Goal: Task Accomplishment & Management: Use online tool/utility

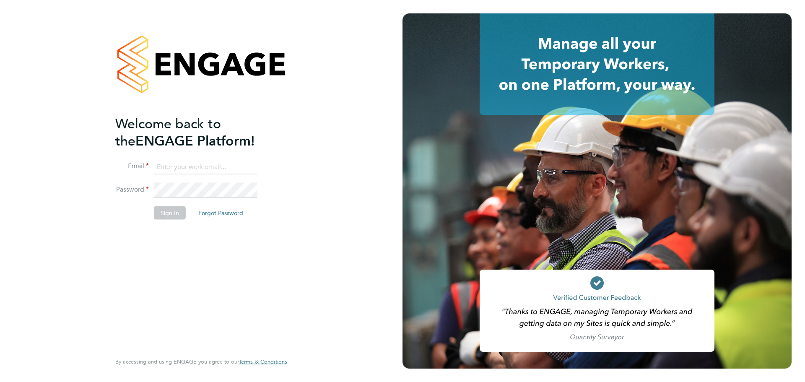
type input "olivia.glasgow@vistry.co.uk"
click at [169, 213] on button "Sign In" at bounding box center [170, 212] width 32 height 13
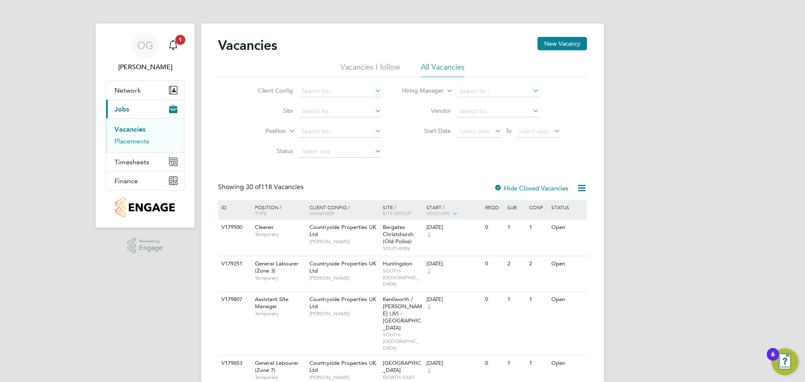
click at [141, 140] on link "Placements" at bounding box center [131, 141] width 35 height 8
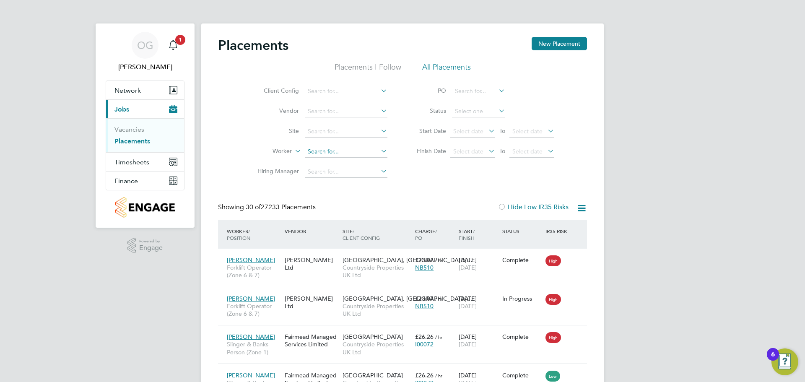
click at [329, 154] on input at bounding box center [346, 152] width 83 height 12
type input "shek"
click at [327, 151] on input at bounding box center [346, 152] width 83 height 12
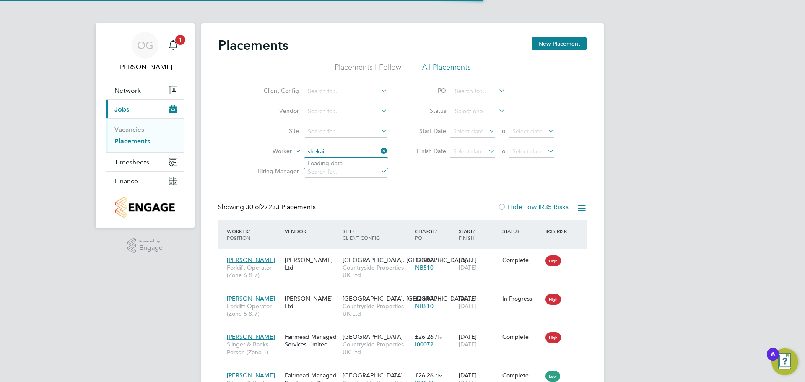
type input "shekai"
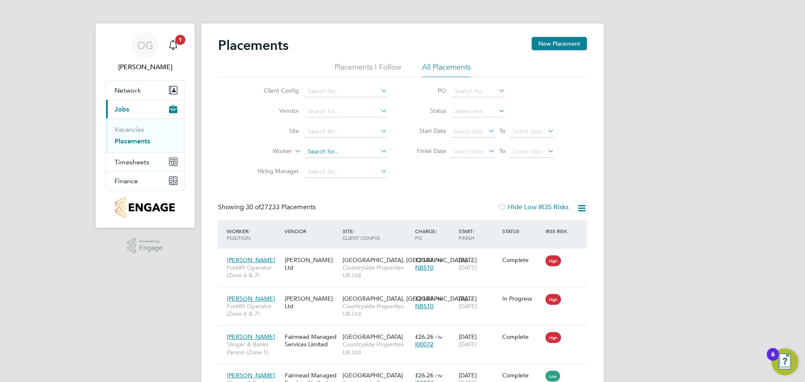
click at [327, 153] on input at bounding box center [346, 152] width 83 height 12
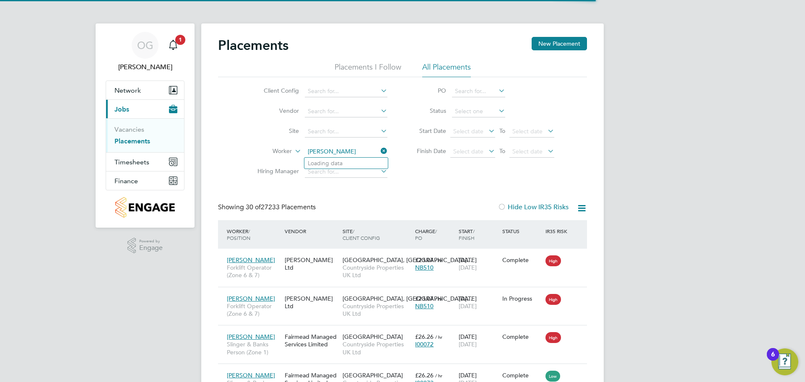
type input "Shekai Diedrick"
click at [334, 150] on input at bounding box center [346, 152] width 83 height 12
click at [347, 166] on li "Shekai Lebron Diedrick" at bounding box center [345, 163] width 83 height 11
type input "[PERSON_NAME]"
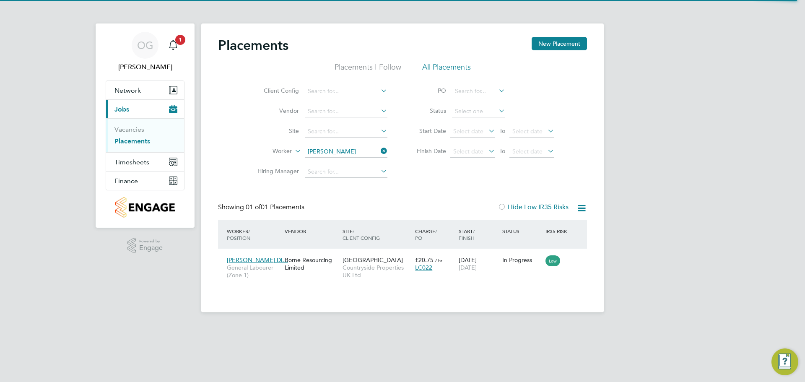
scroll to position [8, 39]
click at [331, 260] on div "Borne Resourcing Limited" at bounding box center [312, 263] width 58 height 23
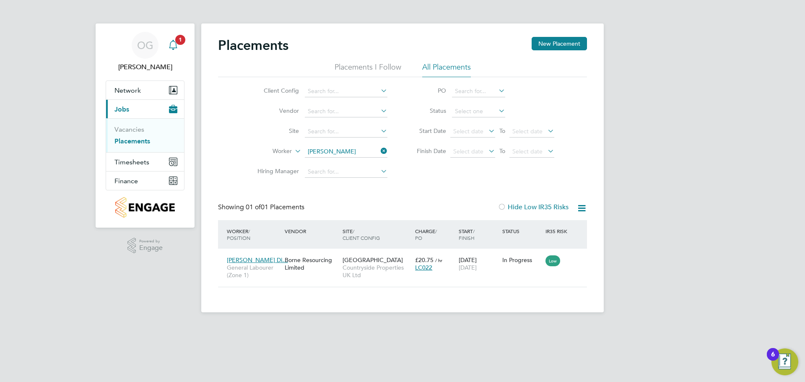
click at [182, 43] on span "1" at bounding box center [180, 40] width 10 height 10
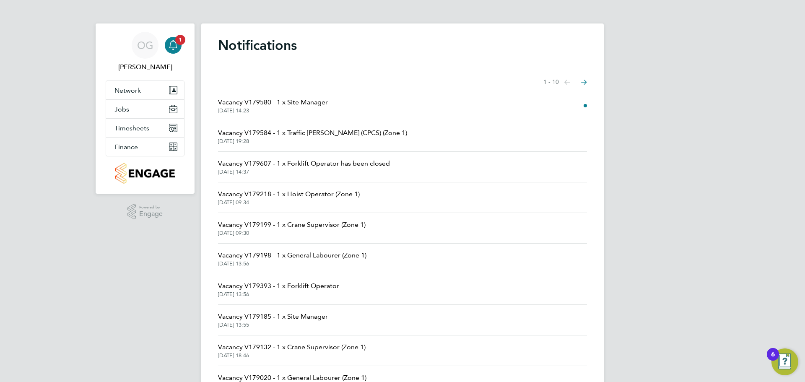
click at [363, 118] on li "Vacancy V179580 - 1 x Site Manager 02 Sep 2025, 14:23" at bounding box center [402, 106] width 369 height 31
click at [293, 103] on span "Vacancy V179580 - 1 x Site Manager" at bounding box center [273, 102] width 110 height 10
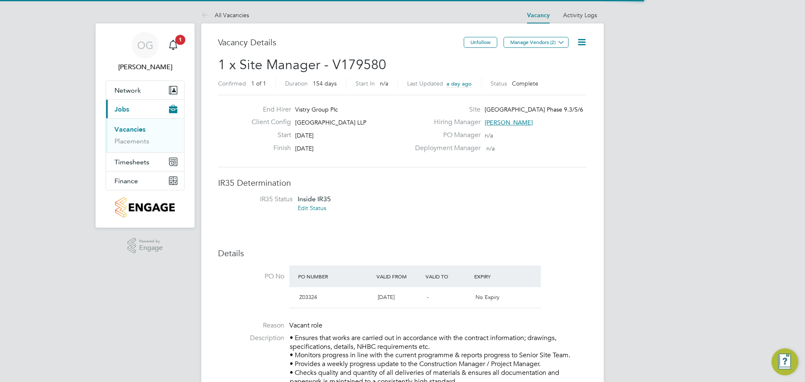
scroll to position [14, 79]
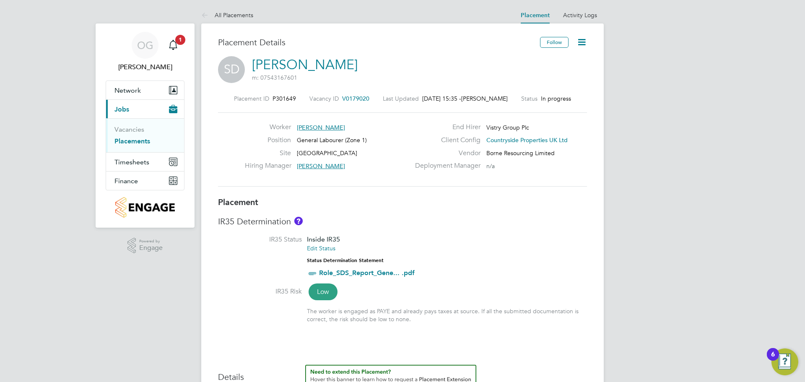
click at [587, 43] on icon at bounding box center [582, 42] width 10 height 10
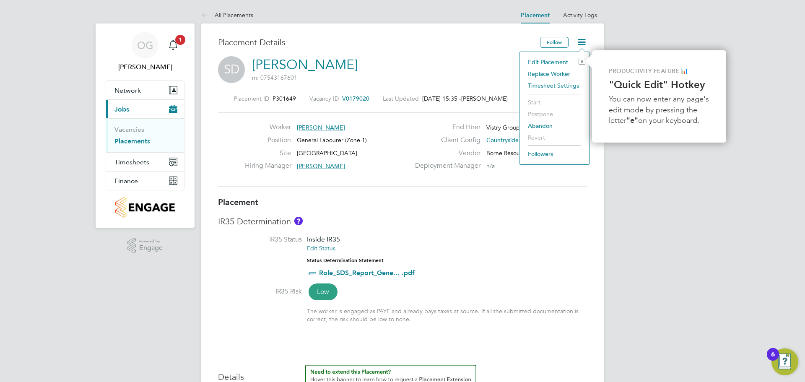
click at [557, 74] on li "Replace Worker" at bounding box center [555, 74] width 62 height 12
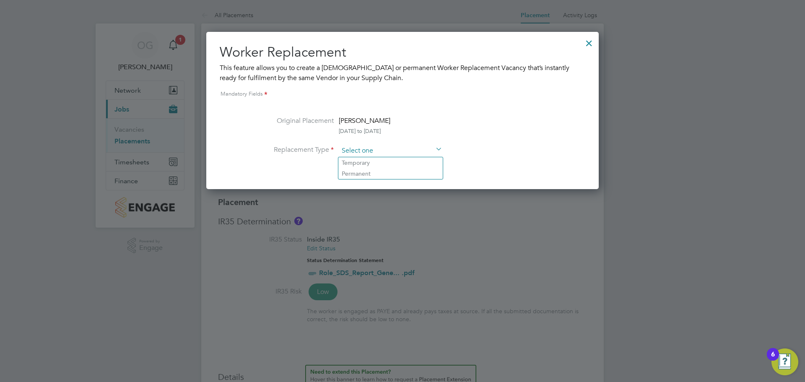
click at [376, 146] on input at bounding box center [391, 151] width 104 height 13
click at [374, 165] on li "Temporary" at bounding box center [390, 162] width 104 height 11
type input "Temporary"
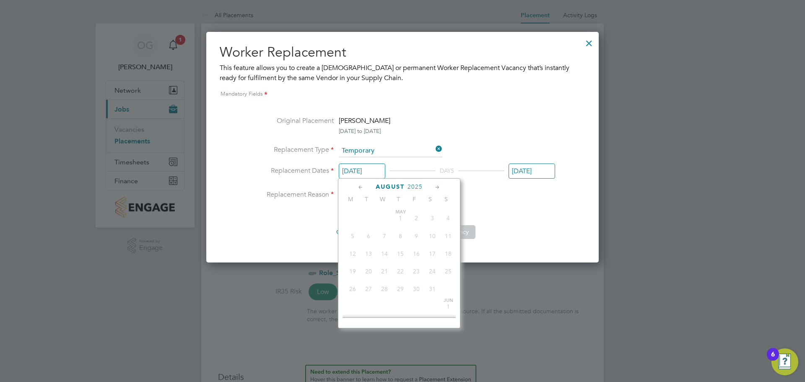
click at [369, 168] on input "[DATE]" at bounding box center [362, 172] width 47 height 16
click at [401, 288] on span "4" at bounding box center [401, 281] width 16 height 16
type input "[DATE]"
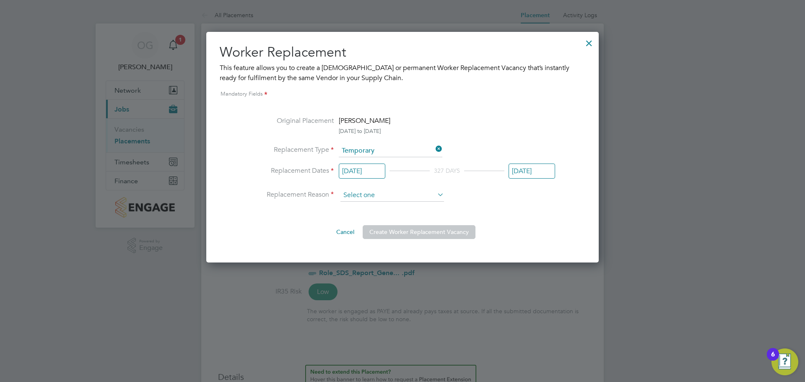
click at [389, 197] on input at bounding box center [393, 195] width 104 height 13
click at [388, 230] on li "Vacant Role" at bounding box center [392, 229] width 104 height 11
type input "Vacant Role"
click at [393, 231] on button "Create Worker Replacement Vacancy" at bounding box center [419, 231] width 113 height 13
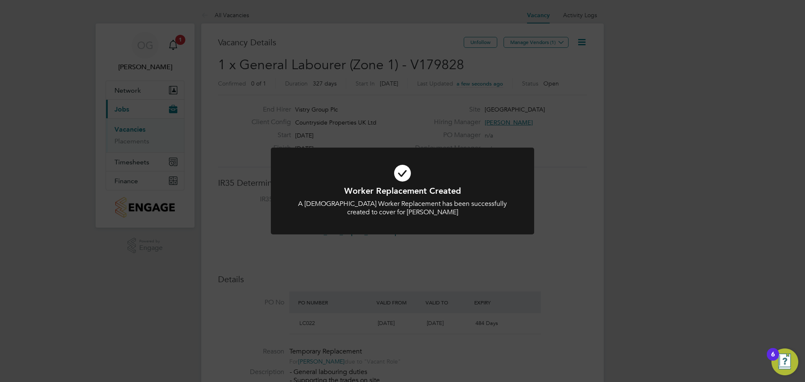
click at [557, 43] on div "Worker Replacement Created A [DEMOGRAPHIC_DATA] Worker Replacement has been suc…" at bounding box center [402, 191] width 805 height 382
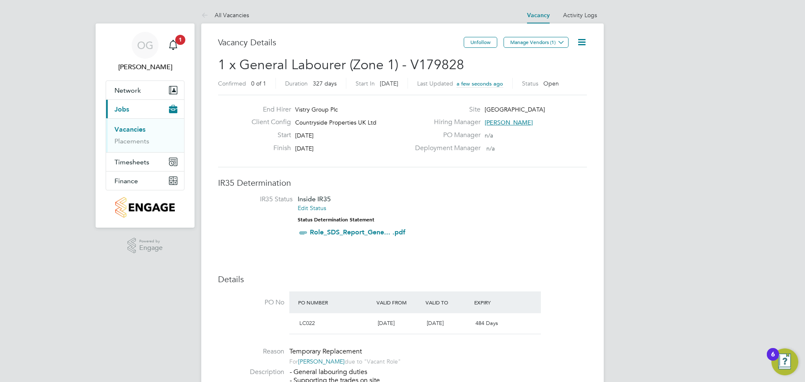
click at [558, 43] on icon at bounding box center [561, 42] width 6 height 6
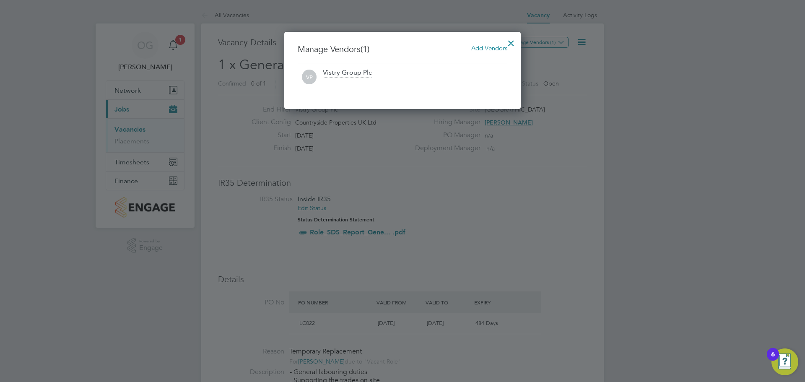
click at [481, 45] on span "Add Vendors" at bounding box center [489, 48] width 36 height 8
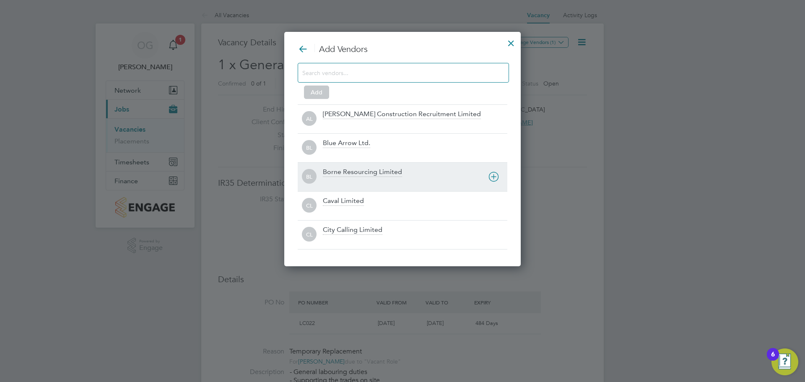
click at [352, 174] on div "Borne Resourcing Limited" at bounding box center [362, 172] width 79 height 9
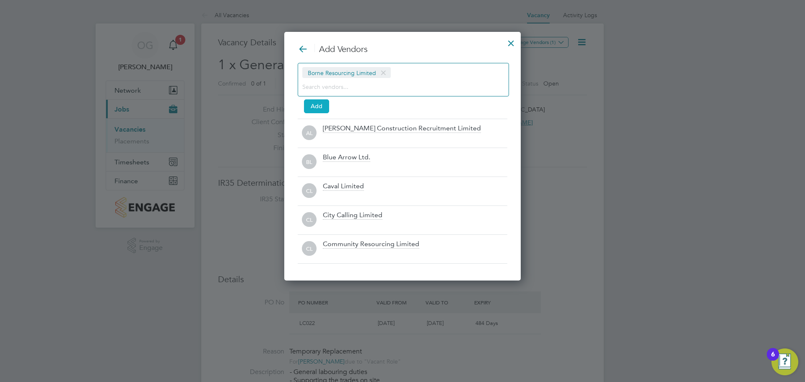
click at [318, 105] on button "Add" at bounding box center [316, 105] width 25 height 13
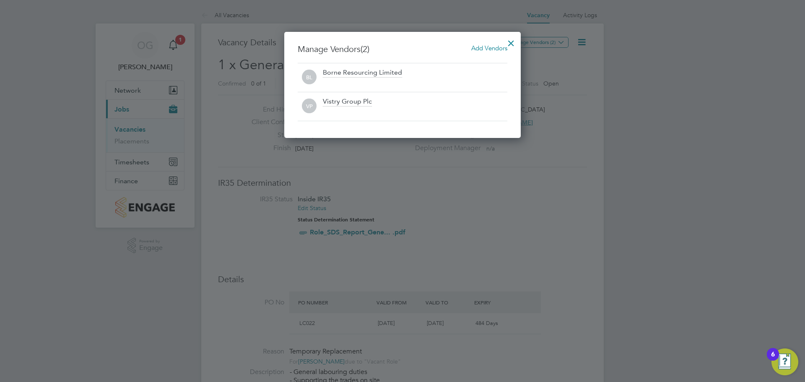
drag, startPoint x: 509, startPoint y: 42, endPoint x: 455, endPoint y: 49, distance: 55.1
click at [510, 42] on div at bounding box center [511, 41] width 15 height 15
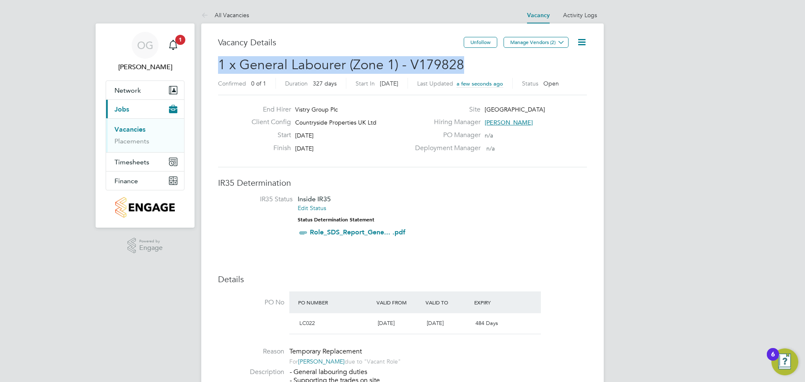
drag, startPoint x: 419, startPoint y: 67, endPoint x: 223, endPoint y: 68, distance: 195.4
click at [223, 68] on h2 "1 x General Labourer (Zone 1) - V179828 Confirmed 0 of 1 Duration 327 days Star…" at bounding box center [402, 73] width 369 height 35
copy span "1 x General Labourer (Zone 1) - V179828"
